Goal: Check status: Check status

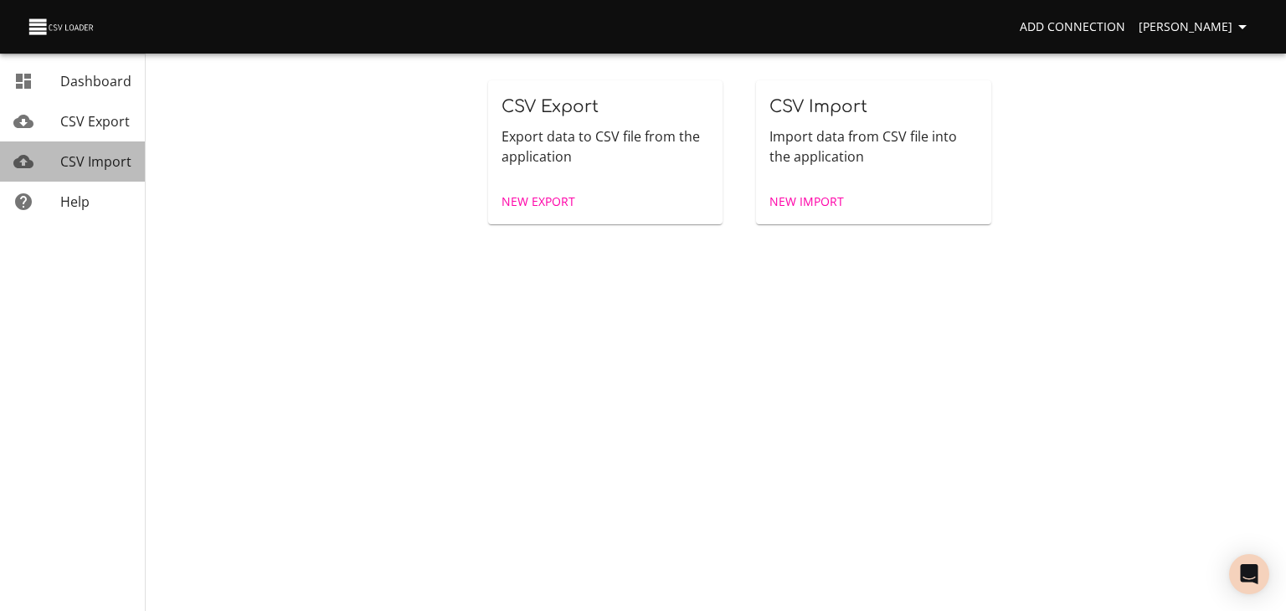
click at [106, 165] on span "CSV Import" at bounding box center [95, 161] width 71 height 18
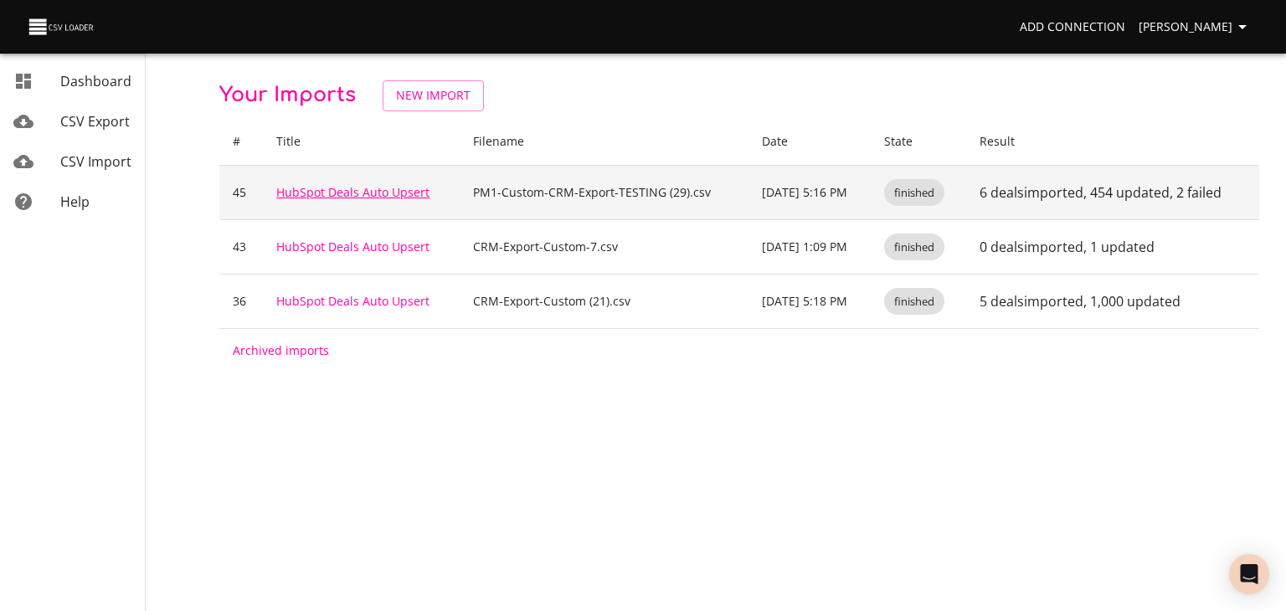
click at [318, 200] on link "HubSpot Deals Auto Upsert" at bounding box center [352, 192] width 153 height 16
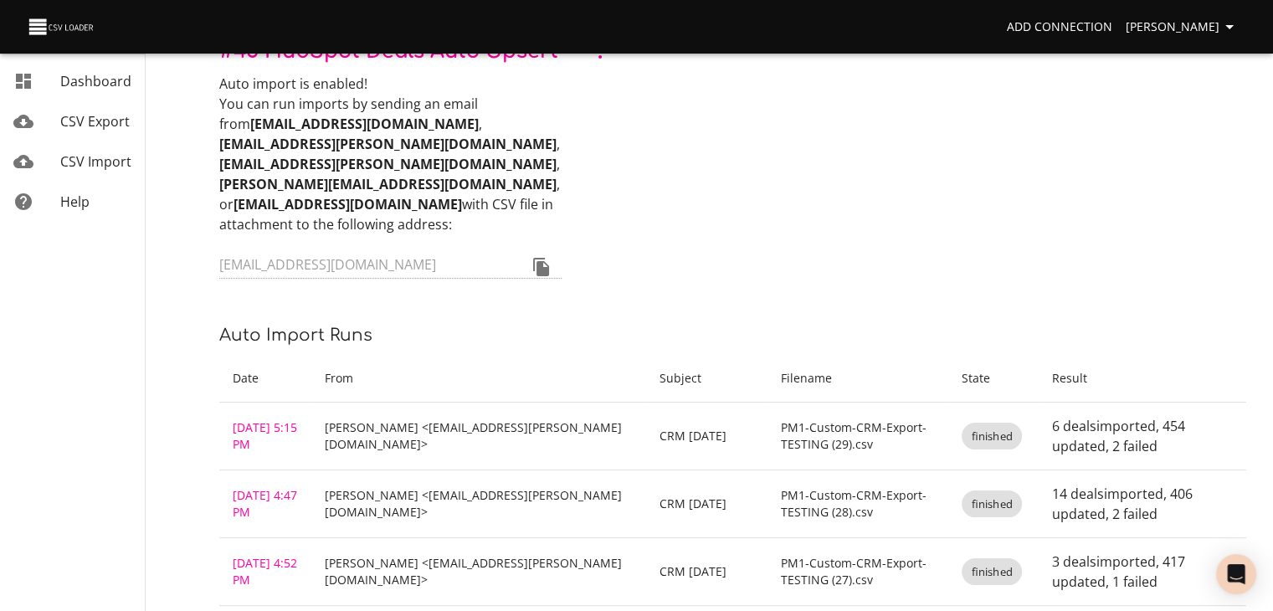
scroll to position [251, 0]
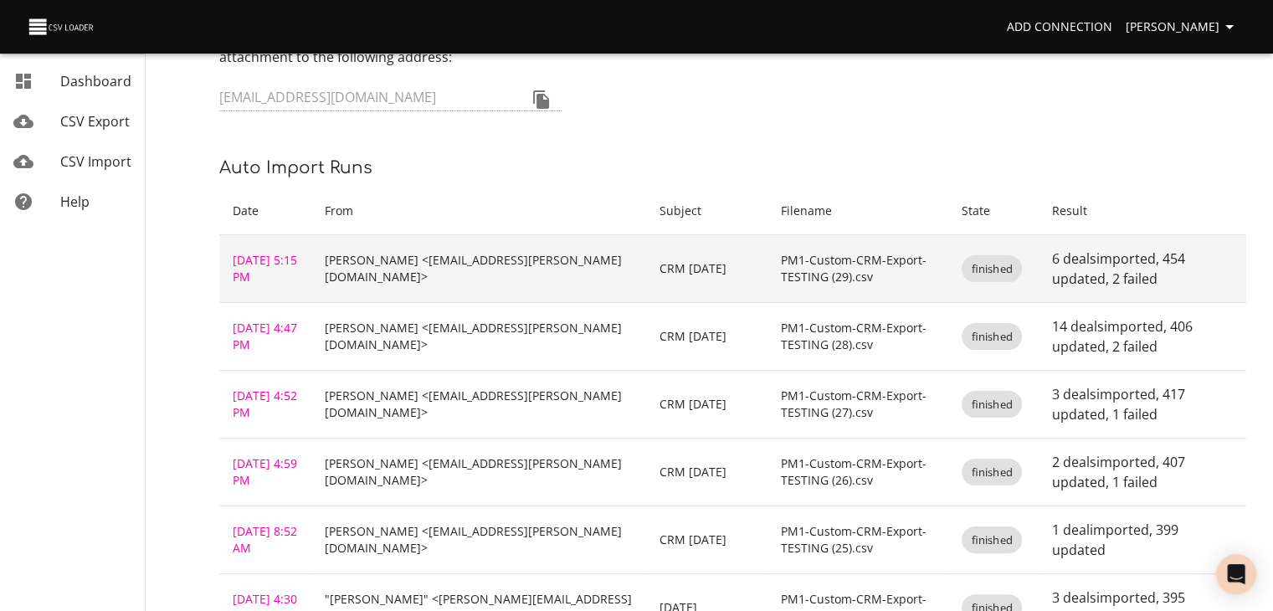
click at [265, 303] on td "[DATE] 5:15 PM" at bounding box center [265, 269] width 92 height 68
click at [261, 285] on link "[DATE] 5:15 PM" at bounding box center [265, 268] width 64 height 33
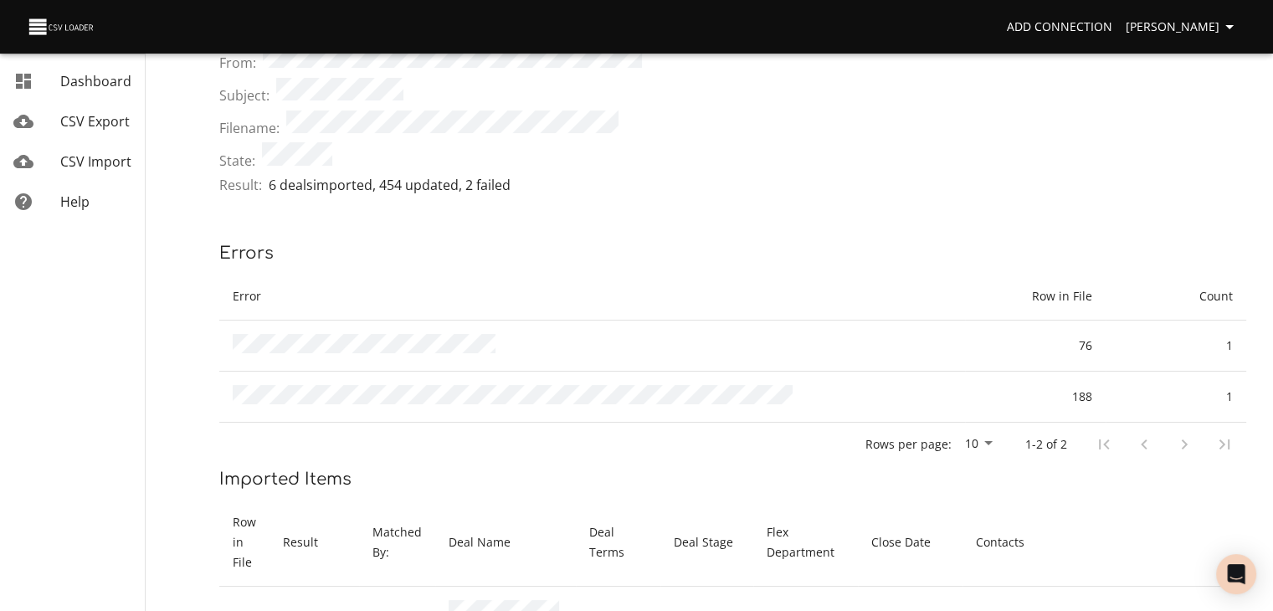
scroll to position [251, 0]
